Goal: Transaction & Acquisition: Purchase product/service

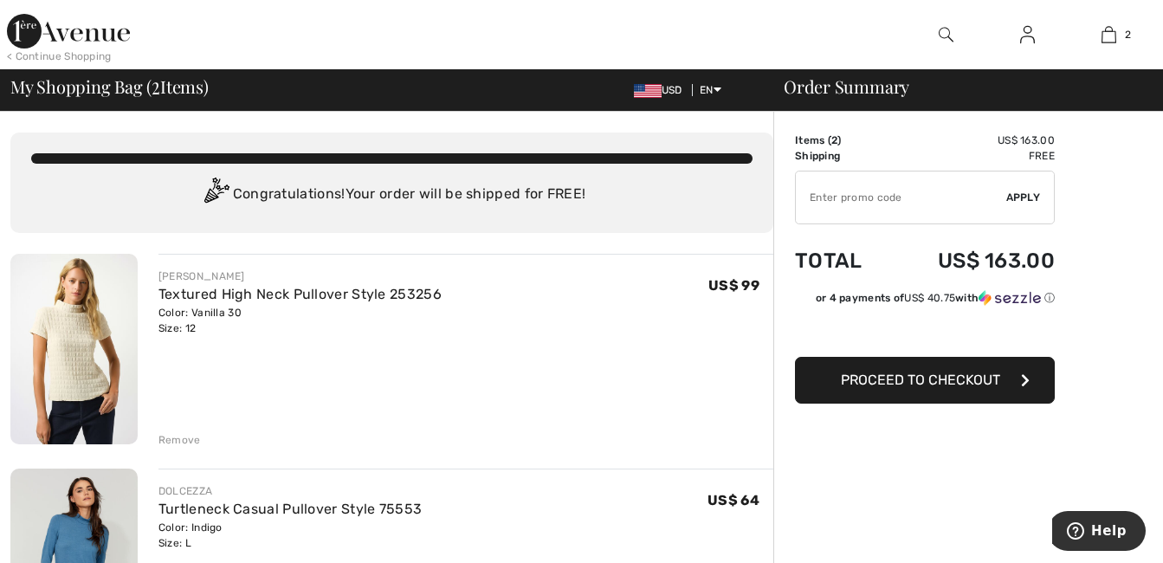
click at [881, 372] on span "Proceed to Checkout" at bounding box center [920, 379] width 159 height 16
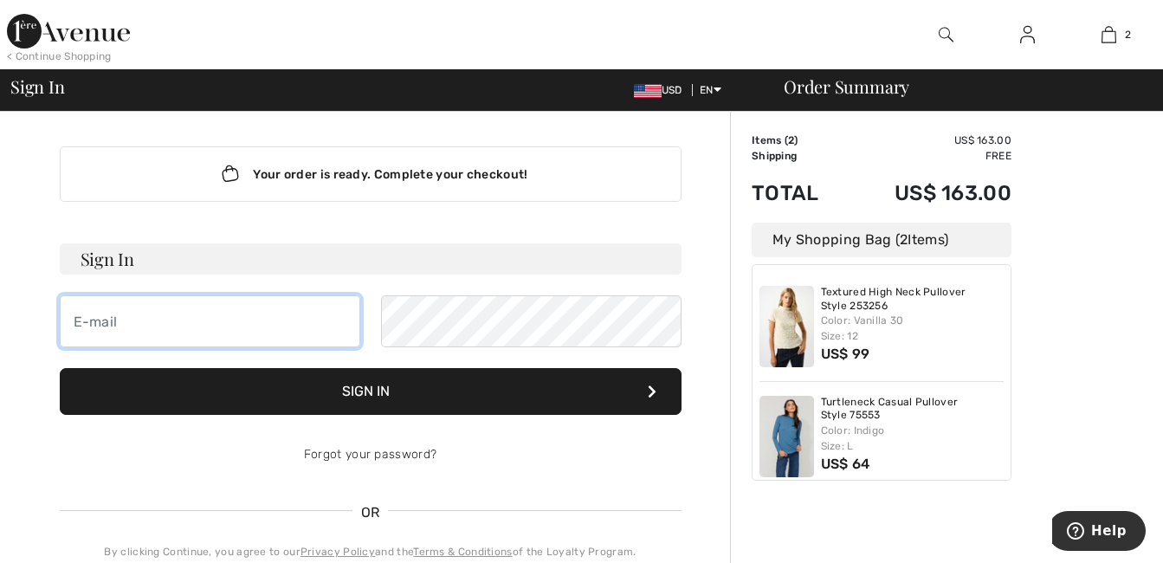
type input "[EMAIL_ADDRESS][DOMAIN_NAME]"
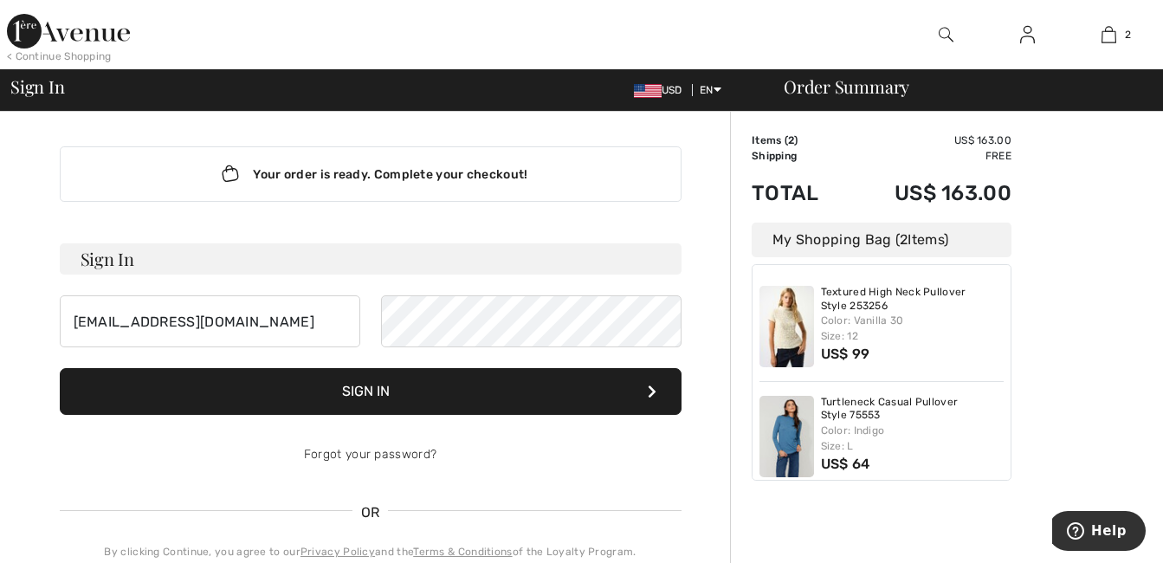
click at [444, 393] on button "Sign In" at bounding box center [371, 391] width 622 height 47
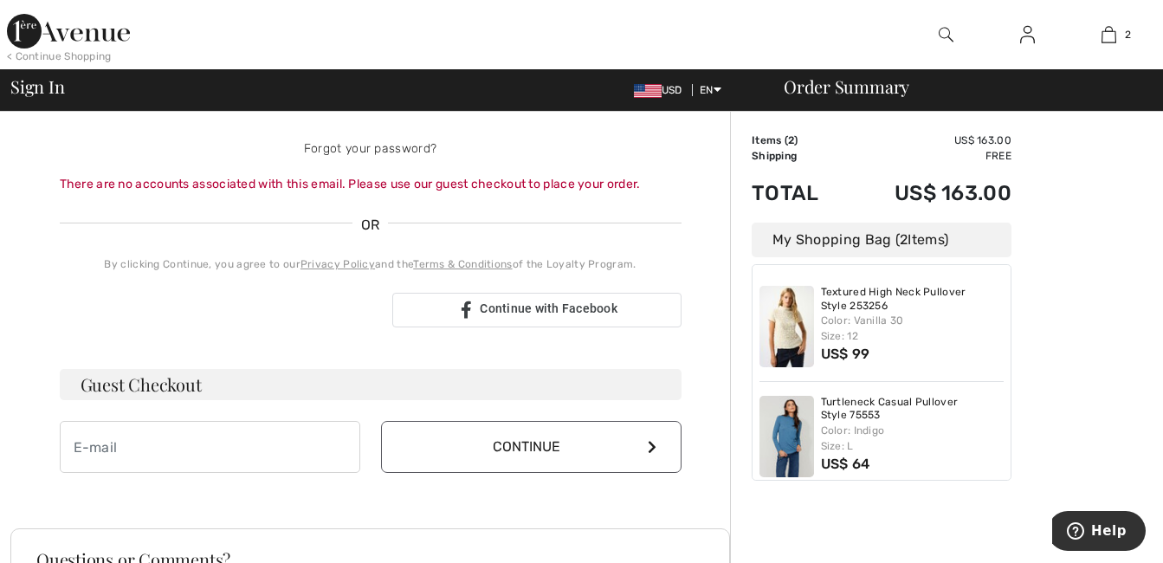
scroll to position [346, 0]
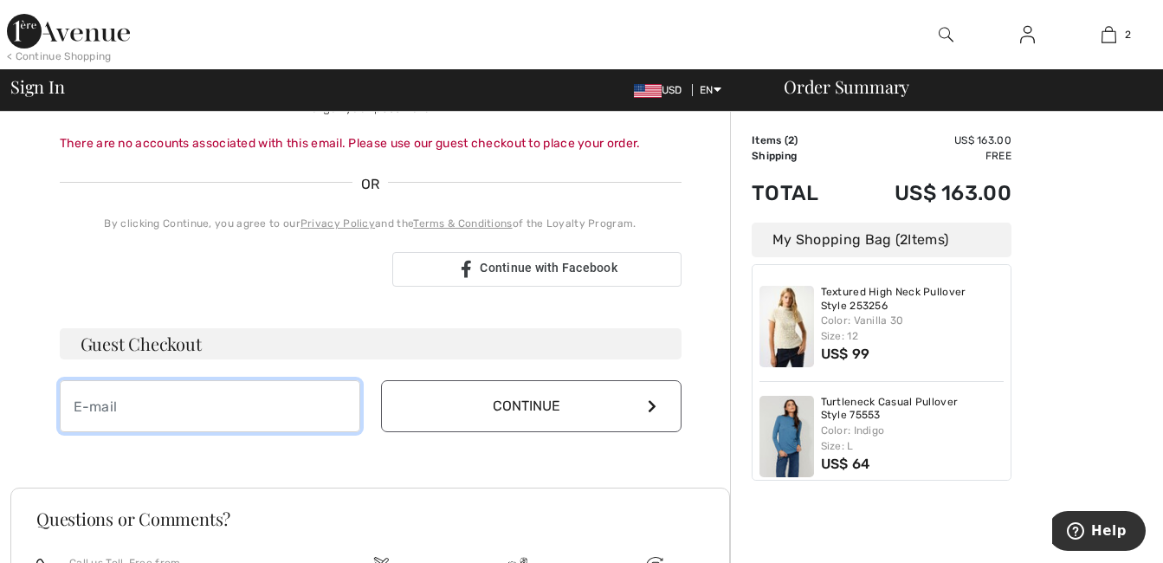
click at [237, 413] on input "email" at bounding box center [210, 406] width 300 height 52
type input "[EMAIL_ADDRESS][DOMAIN_NAME]"
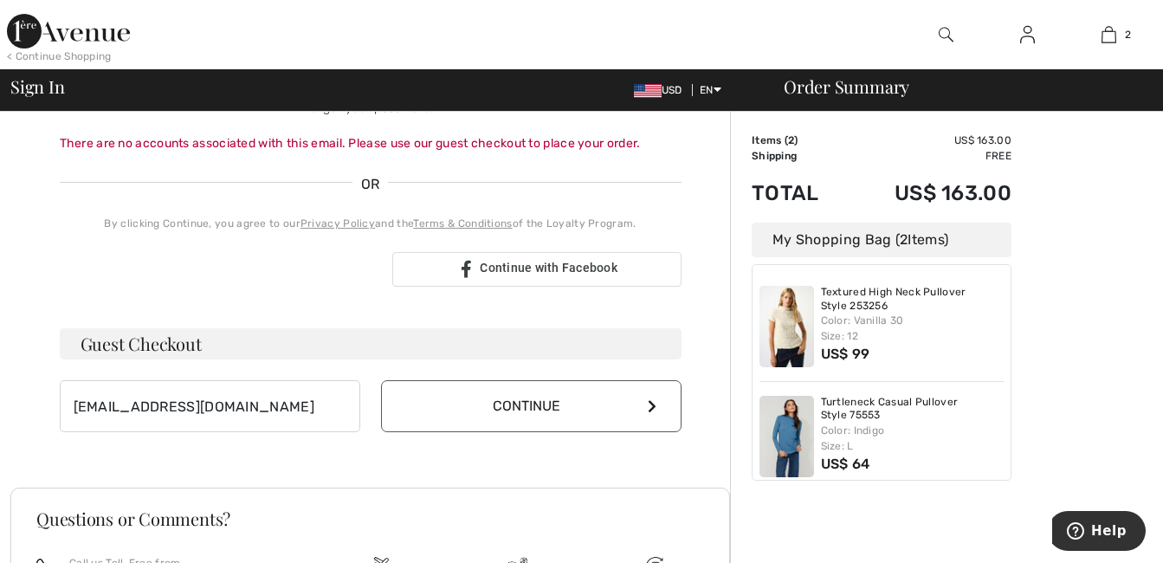
click at [468, 398] on button "Continue" at bounding box center [531, 406] width 300 height 52
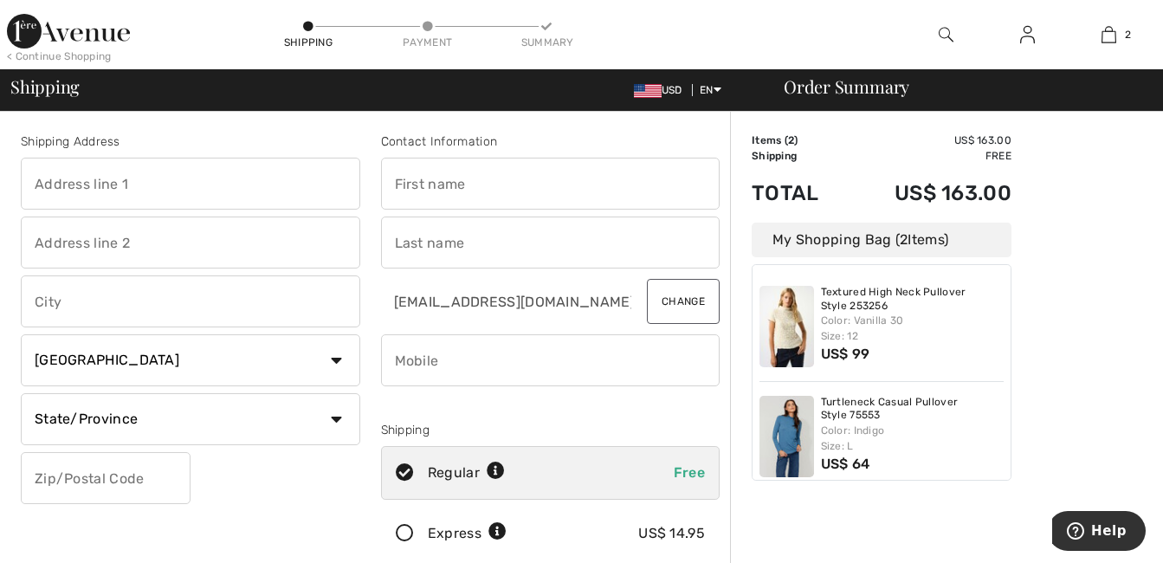
click at [468, 197] on input "text" at bounding box center [550, 184] width 339 height 52
type input "Mercedes C"
type input "[STREET_ADDRESS]"
type input "North Royalton"
select select "US"
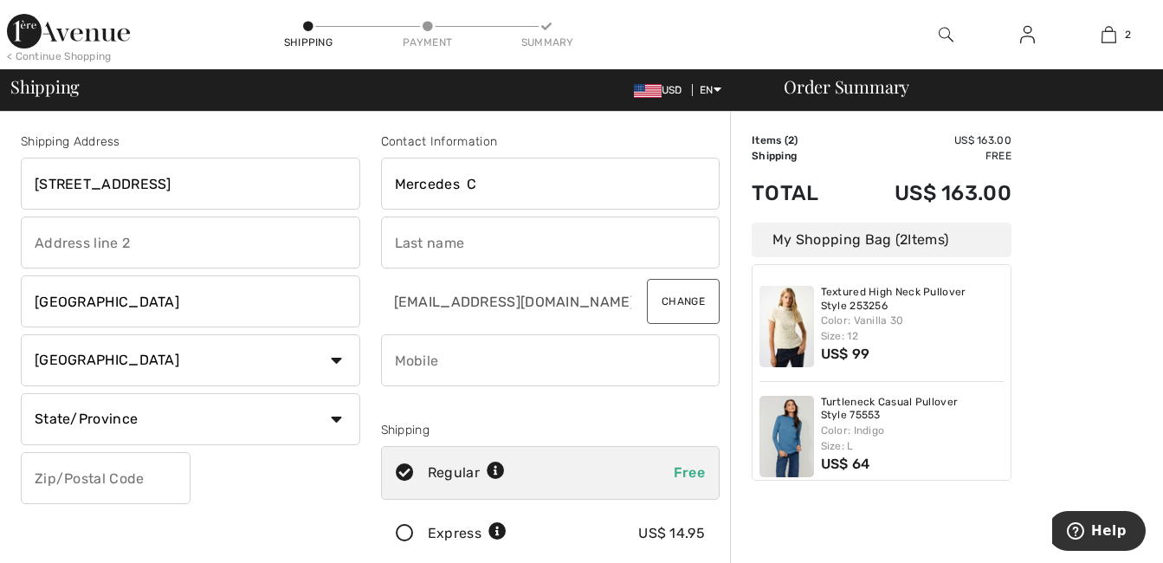
select select "OH"
type input "44130"
type input "Auletta"
type input "4402301596"
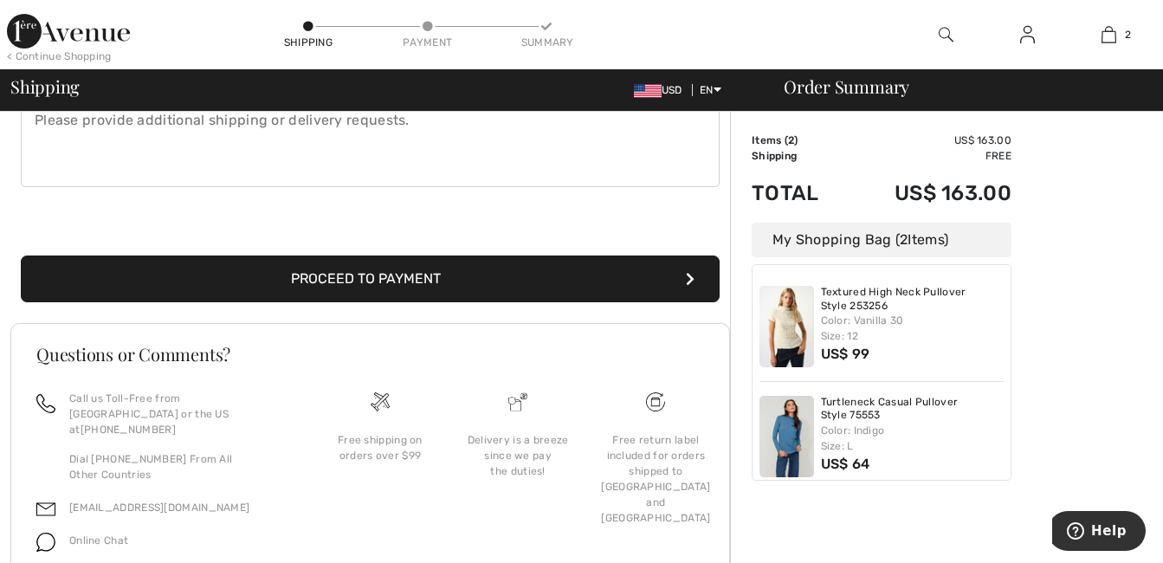
scroll to position [519, 0]
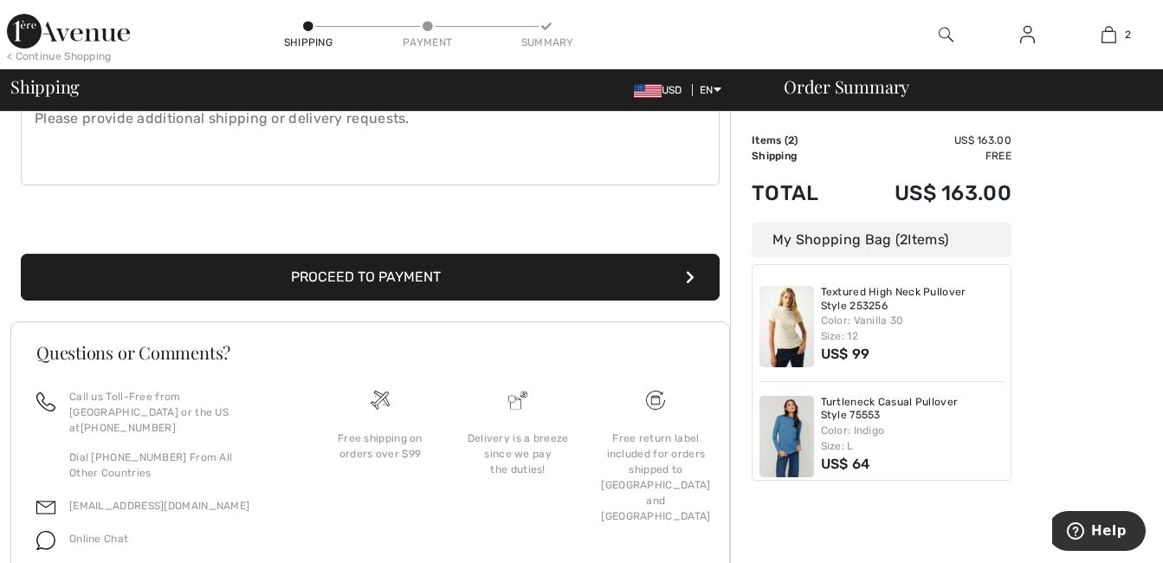
click at [372, 281] on button "Proceed to Payment" at bounding box center [370, 277] width 699 height 47
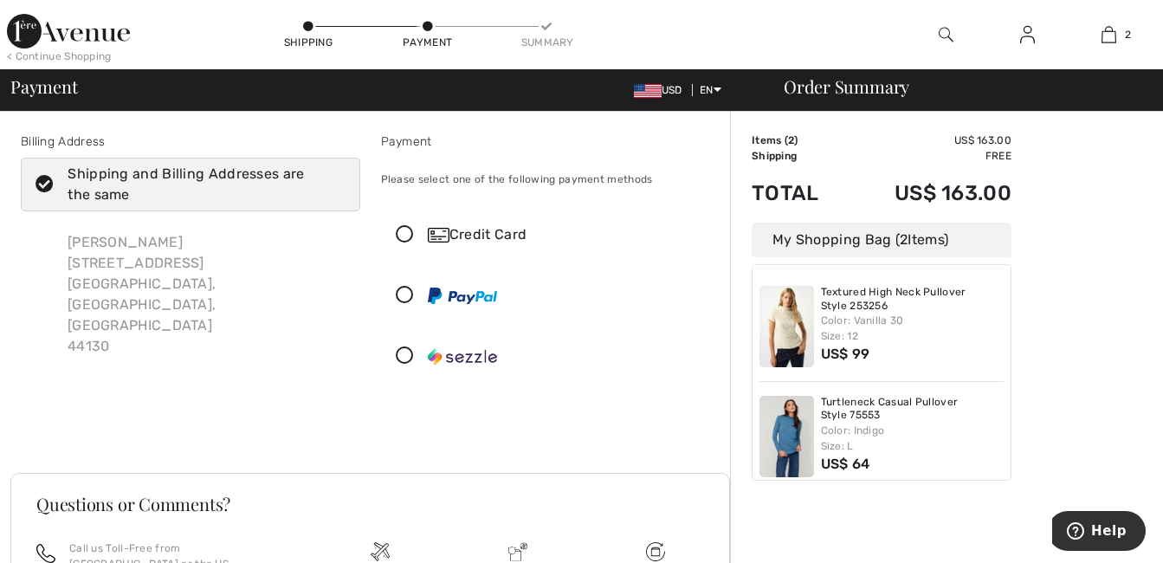
click at [409, 232] on icon at bounding box center [405, 235] width 46 height 18
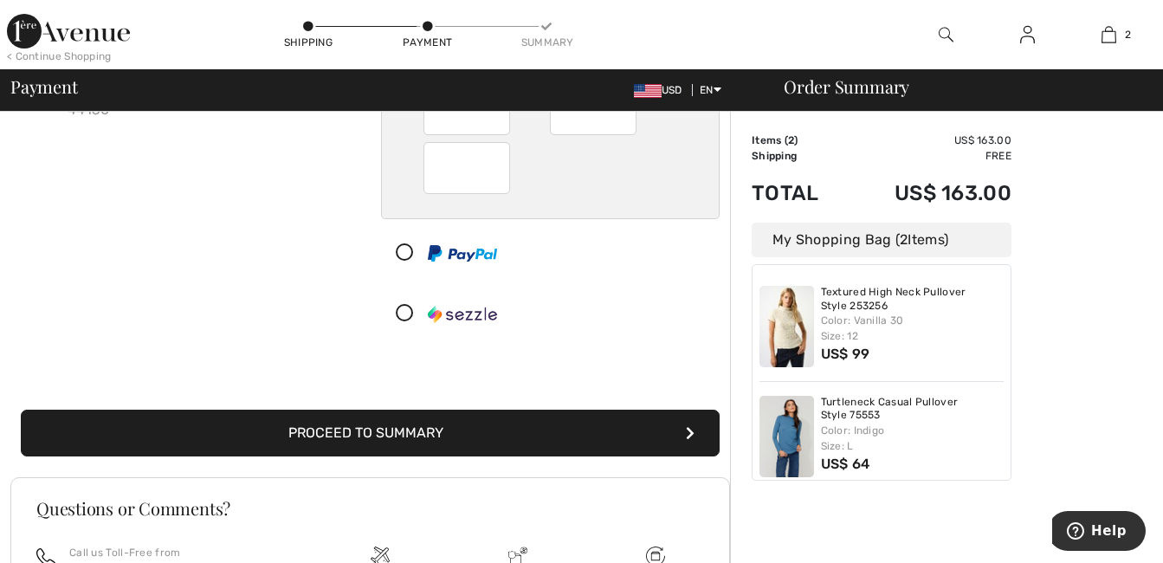
scroll to position [260, 0]
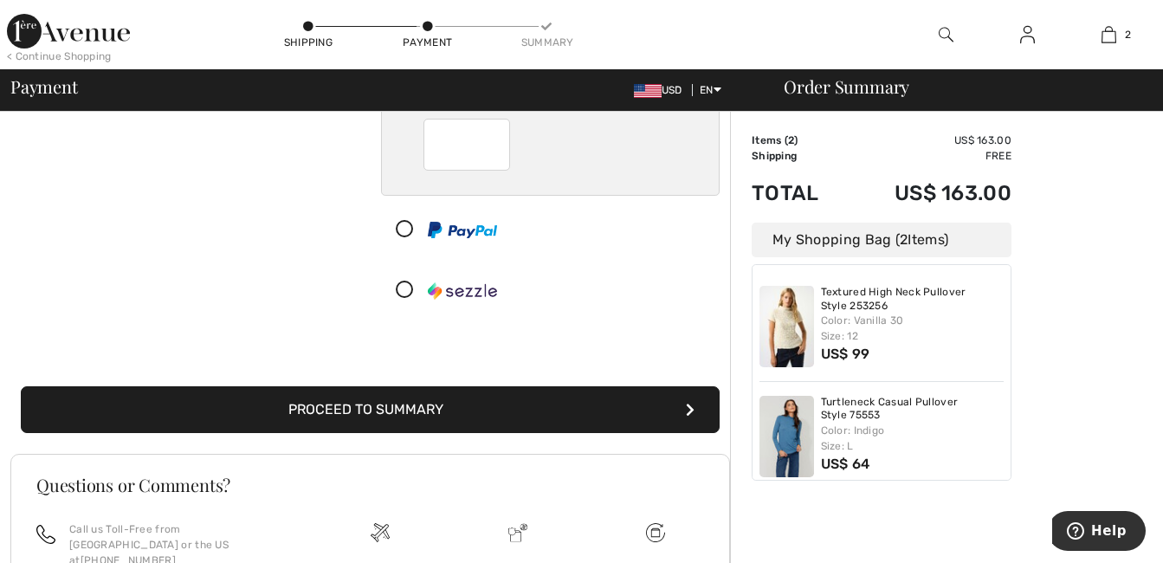
click at [404, 411] on button "Proceed to Summary" at bounding box center [370, 409] width 699 height 47
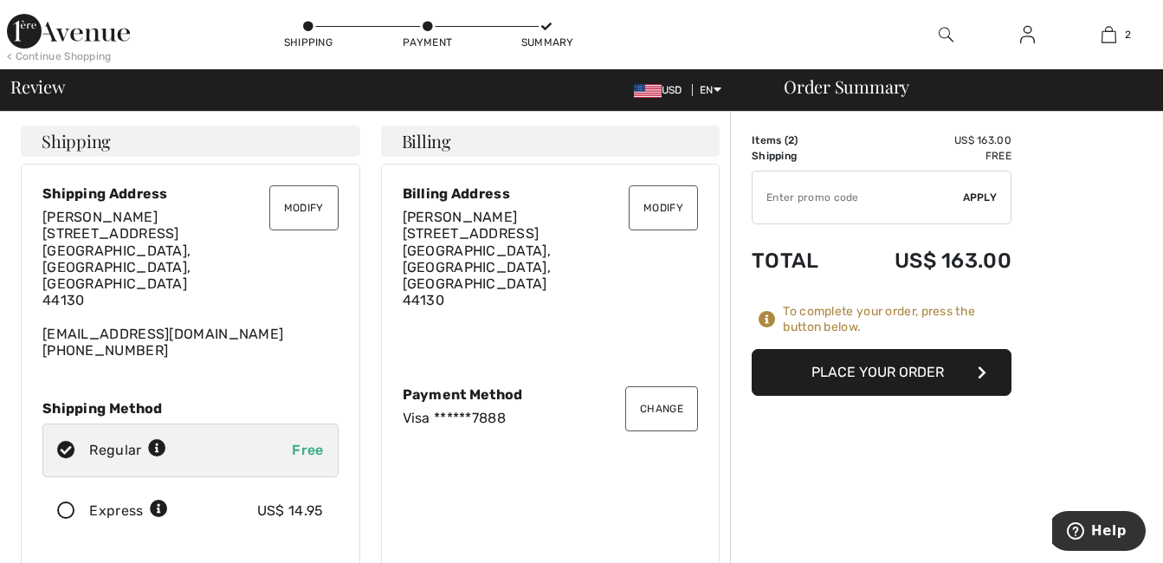
click at [916, 366] on button "Place Your Order" at bounding box center [881, 372] width 260 height 47
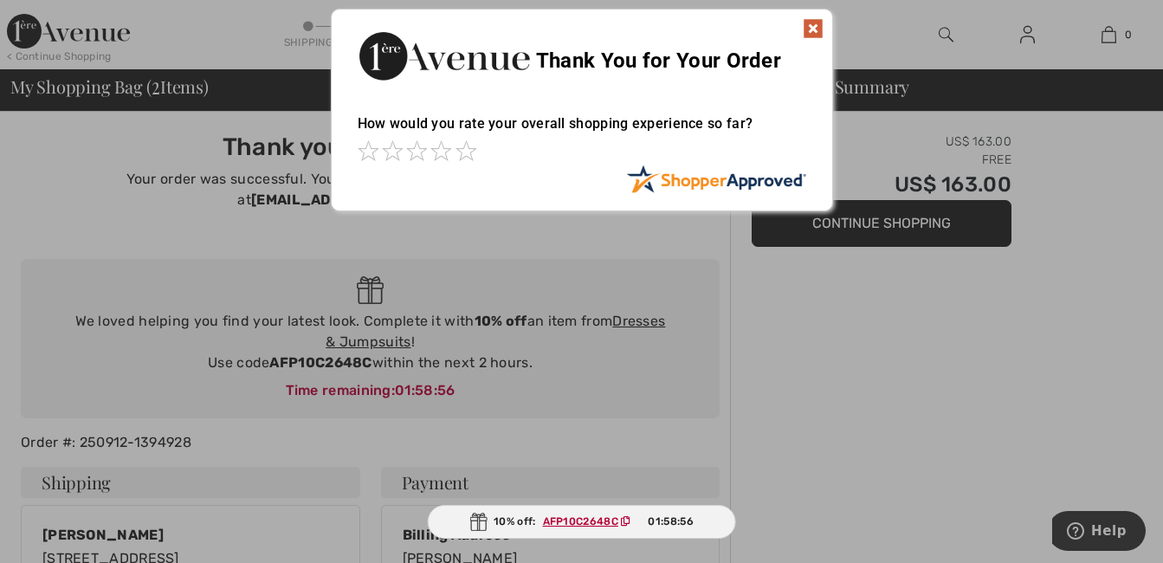
click at [809, 24] on img at bounding box center [813, 28] width 21 height 21
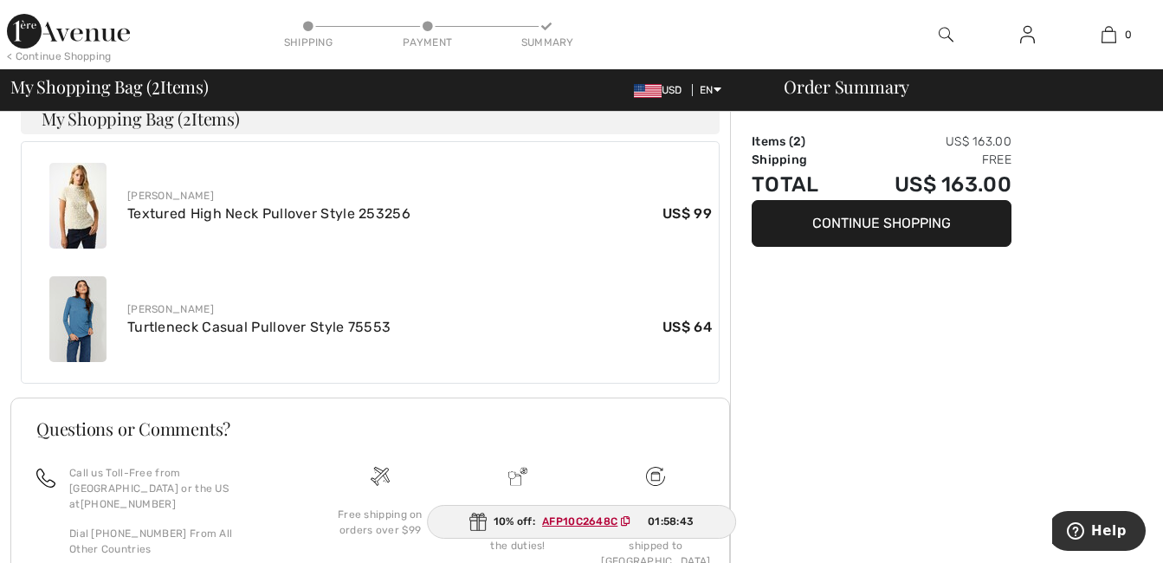
scroll to position [693, 0]
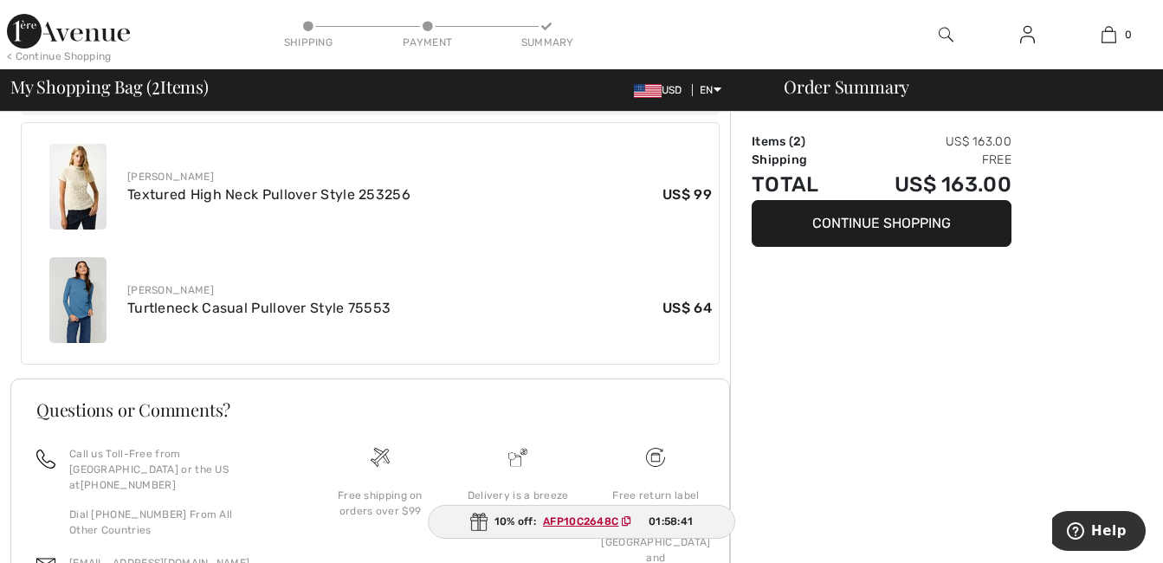
click at [914, 216] on button "Continue Shopping" at bounding box center [881, 223] width 260 height 47
